Goal: Information Seeking & Learning: Learn about a topic

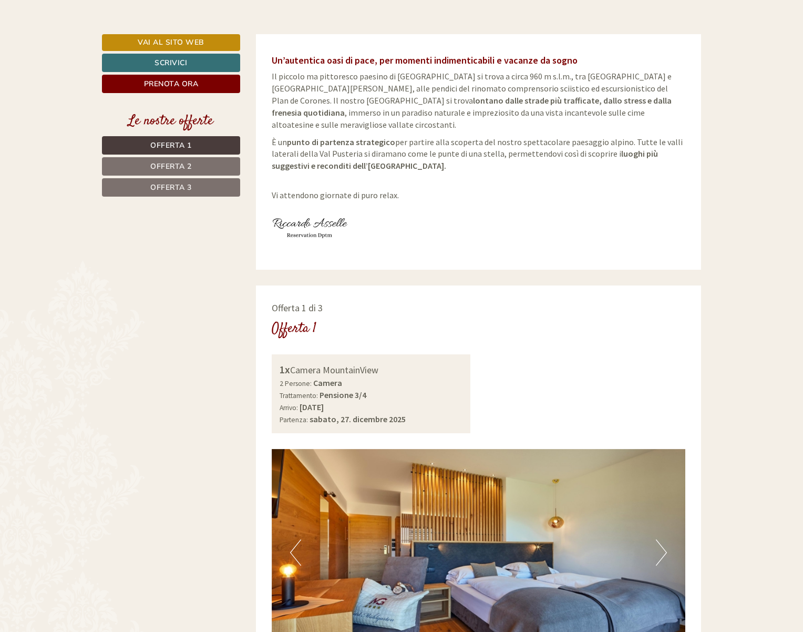
scroll to position [375, 0]
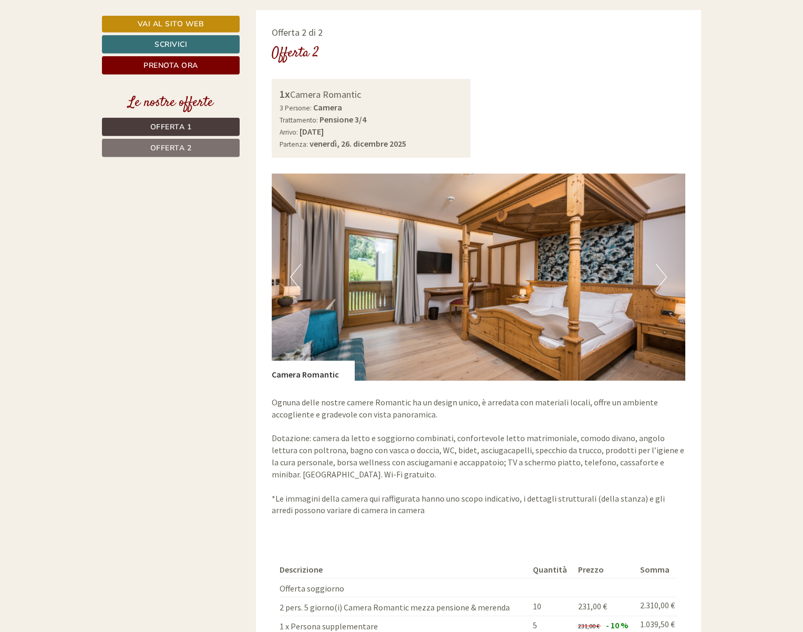
scroll to position [1502, 0]
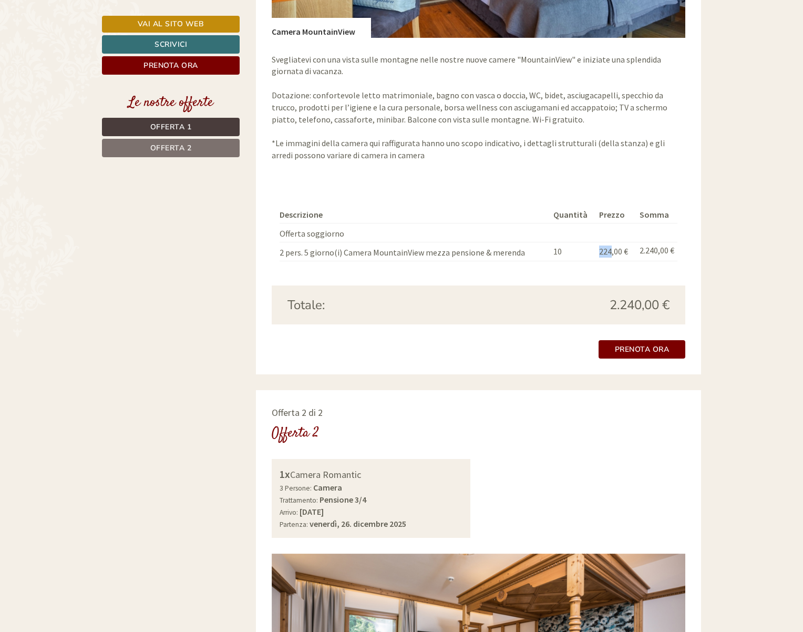
drag, startPoint x: 598, startPoint y: 241, endPoint x: 585, endPoint y: 310, distance: 70.5
click at [606, 242] on tr "2 pers. 5 giorno(i) Camera MountainView mezza pensione & merenda 10 224,00 € 2.…" at bounding box center [479, 251] width 399 height 19
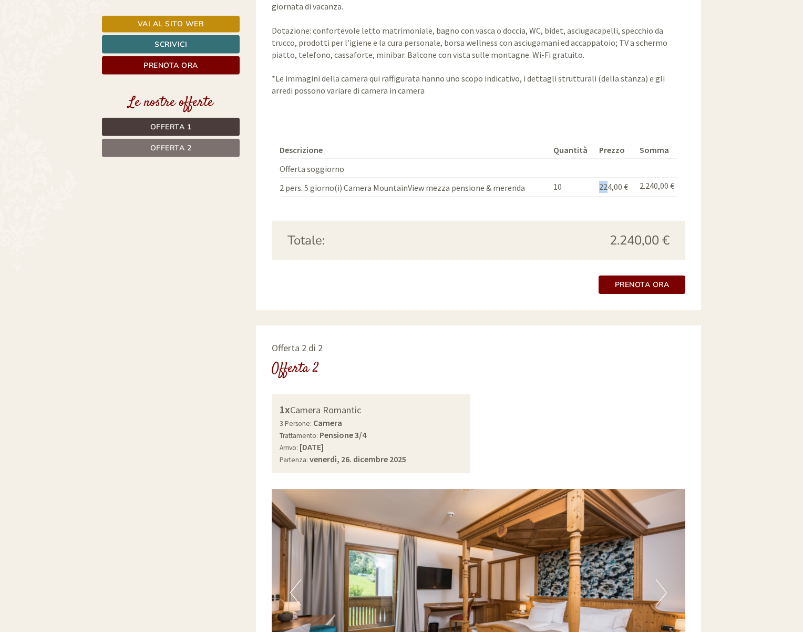
scroll to position [1287, 0]
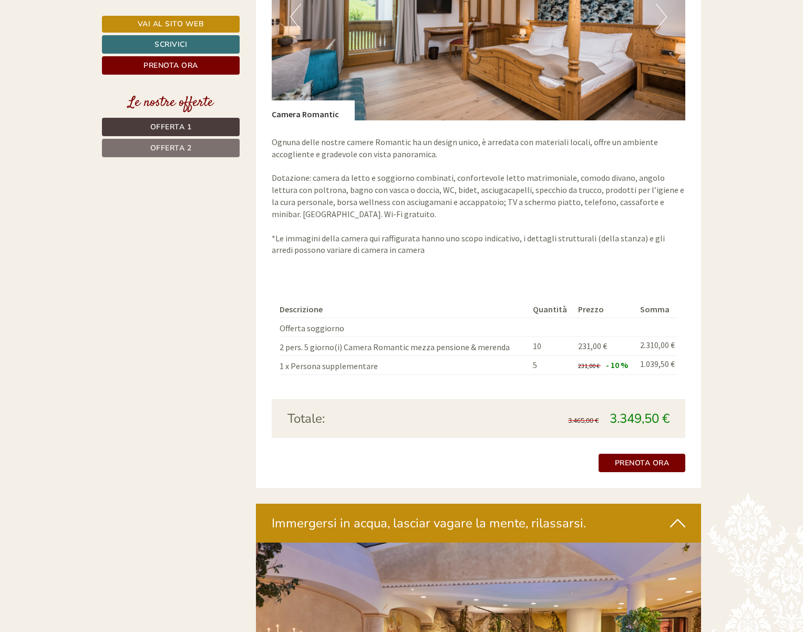
scroll to position [1716, 0]
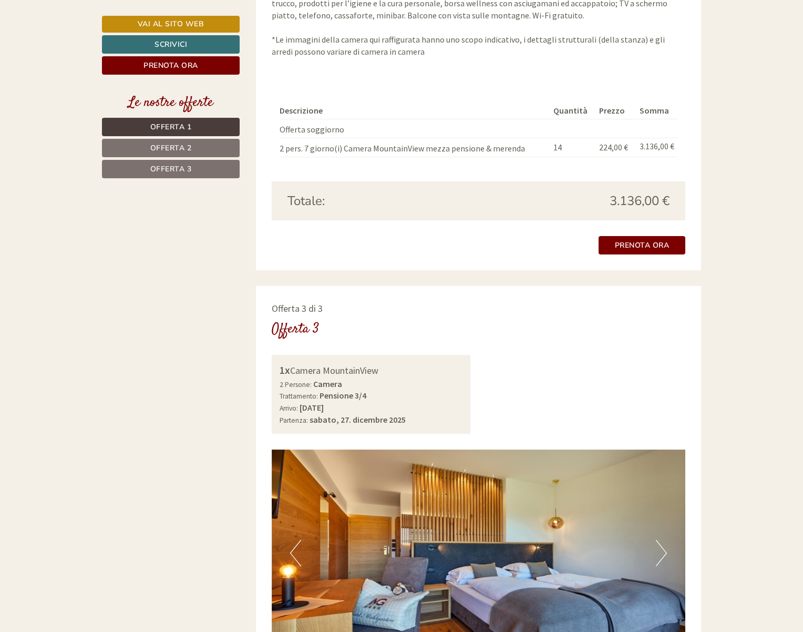
scroll to position [1877, 0]
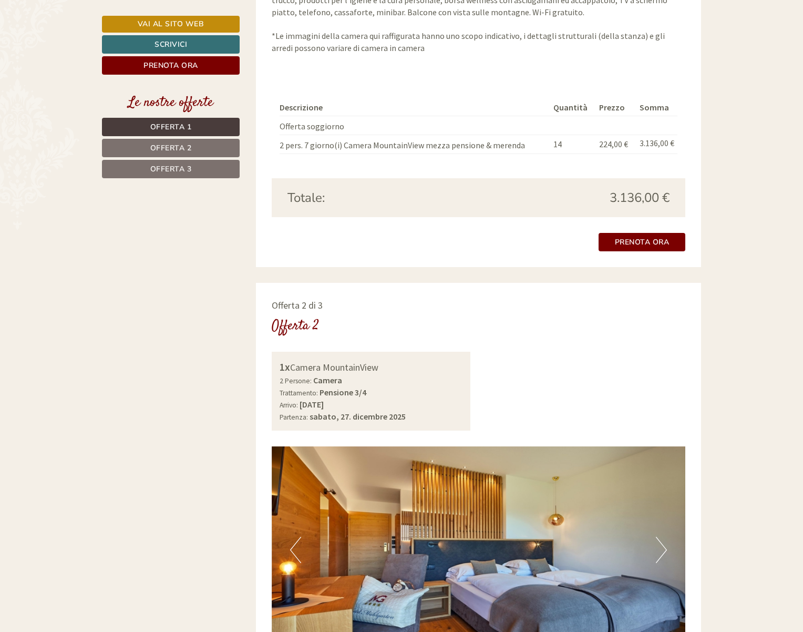
click at [503, 59] on div "Svegliatevi con una vista sulle montagne nelle nostre nuove camere "MountainVie…" at bounding box center [479, 3] width 414 height 145
click at [605, 62] on div "Svegliatevi con una vista sulle montagne nelle nostre nuove camere "MountainVie…" at bounding box center [479, 3] width 414 height 145
